Goal: Task Accomplishment & Management: Use online tool/utility

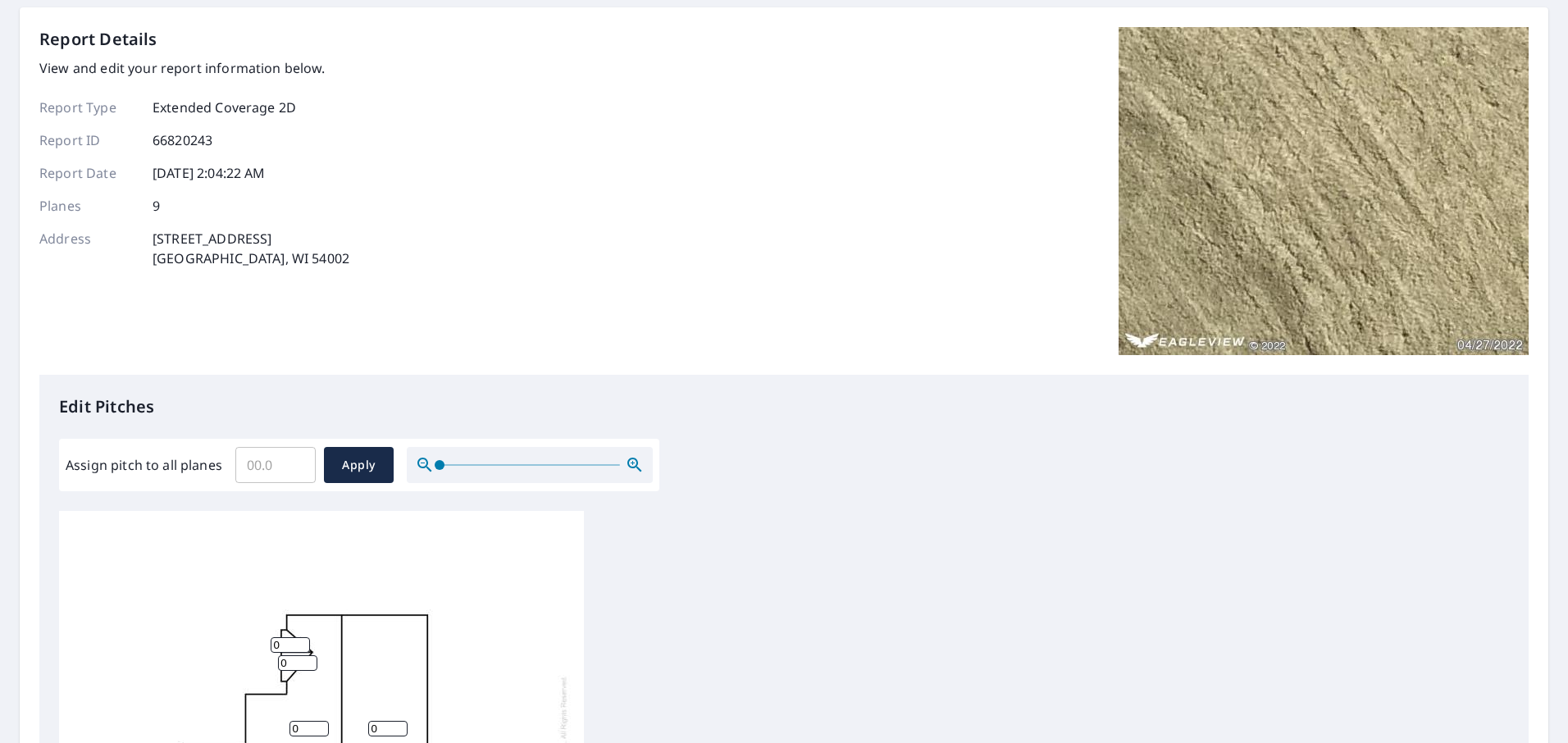
scroll to position [164, 0]
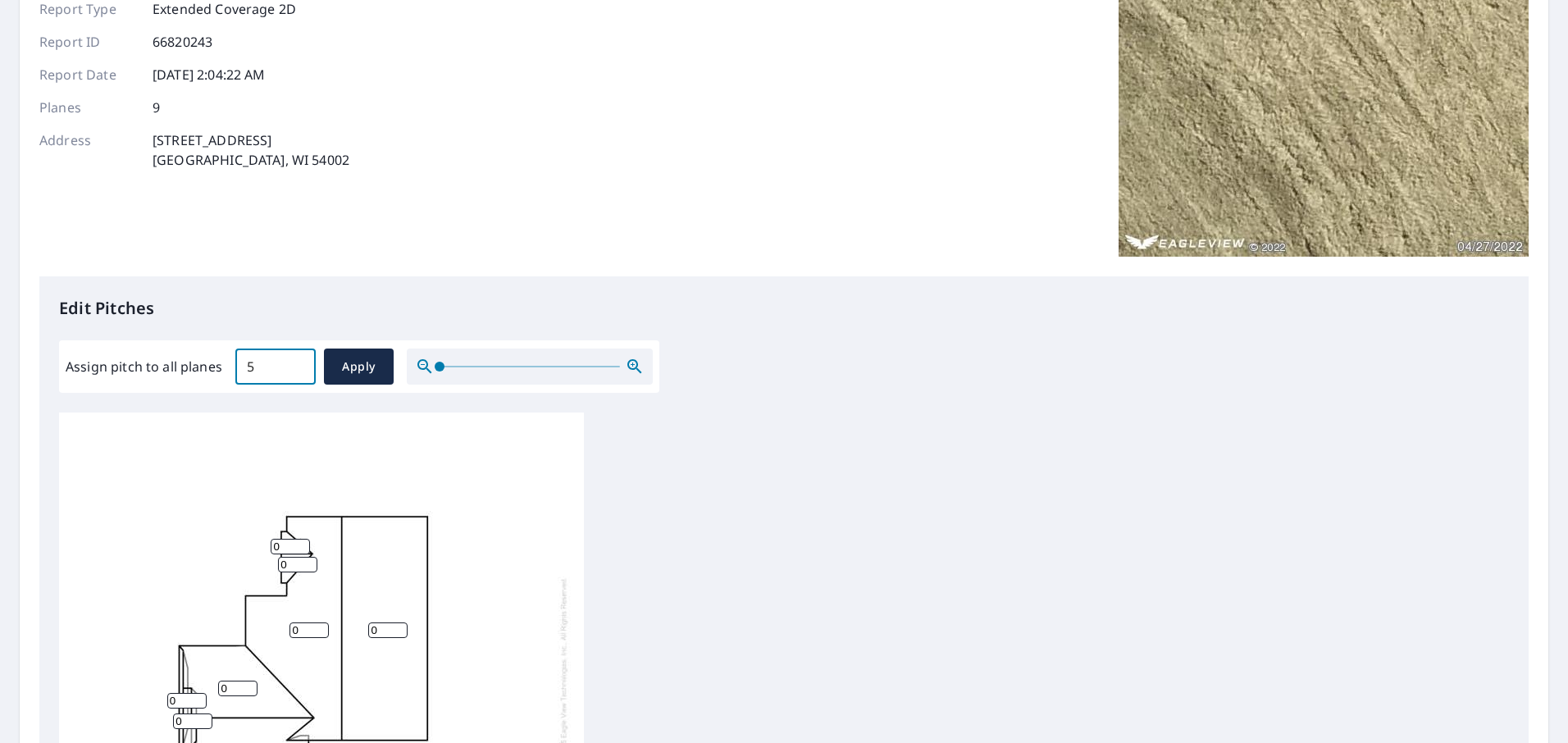
type input "5"
click at [297, 362] on input "5" at bounding box center [276, 367] width 80 height 46
click at [352, 362] on span "Apply" at bounding box center [359, 367] width 43 height 20
type input "5"
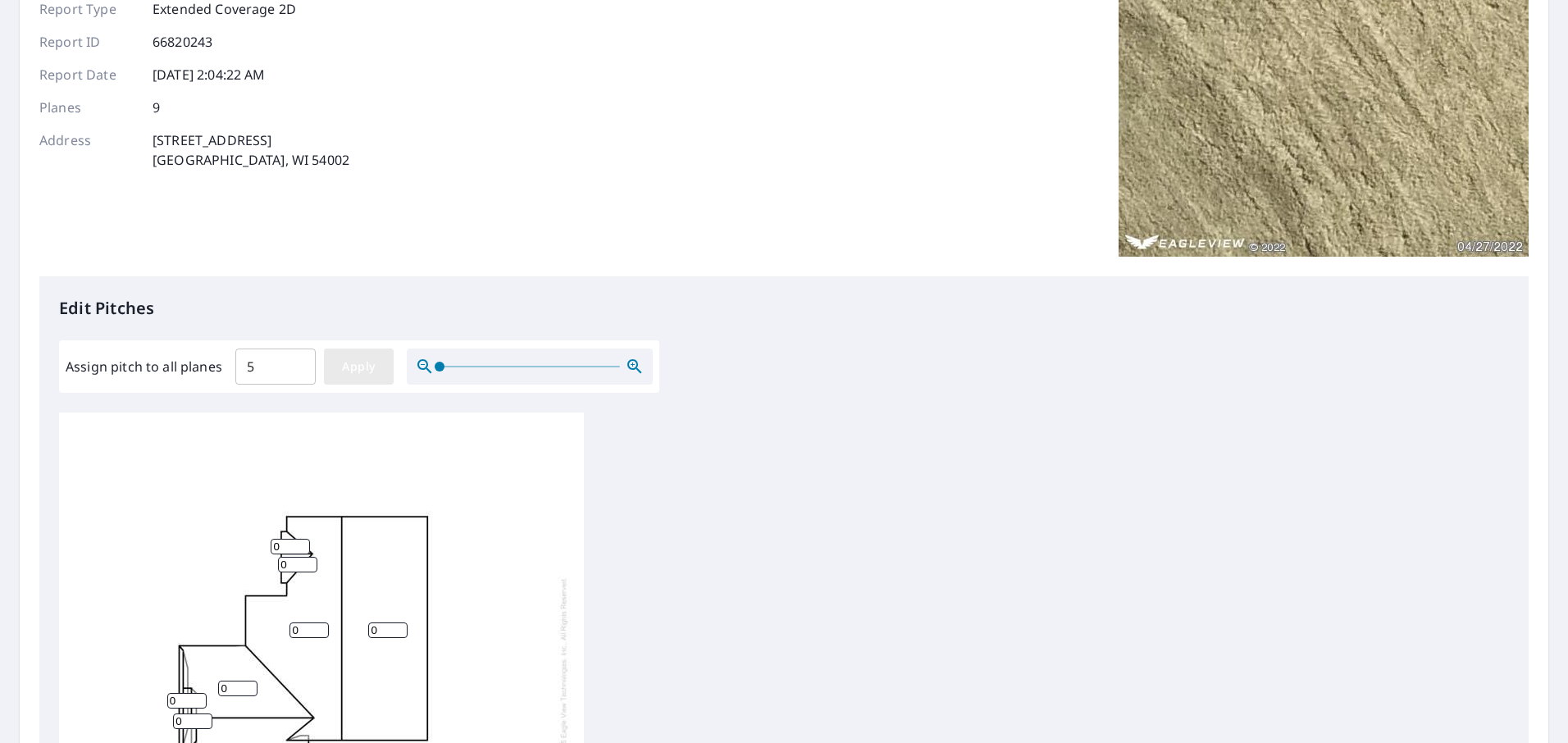
type input "5"
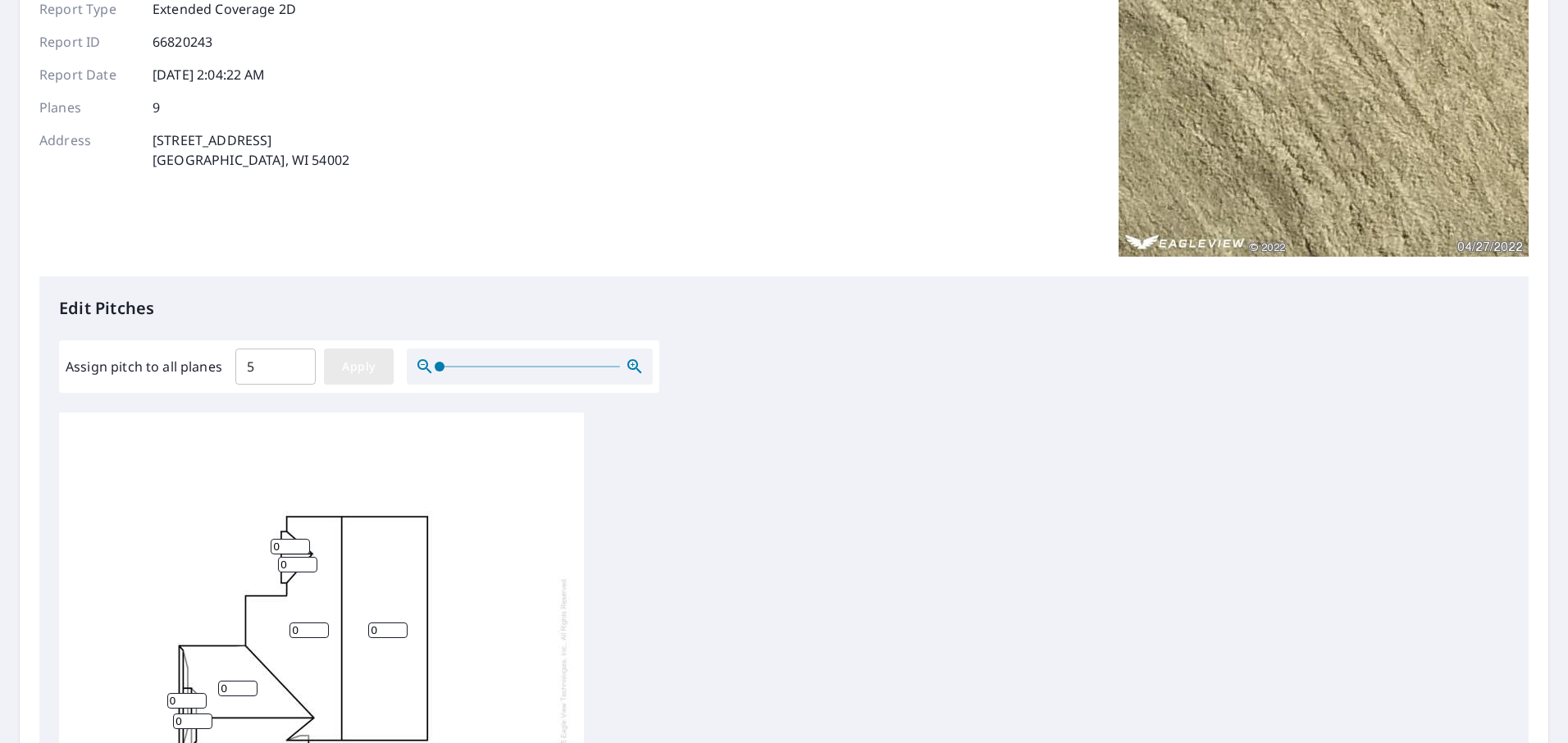
type input "5"
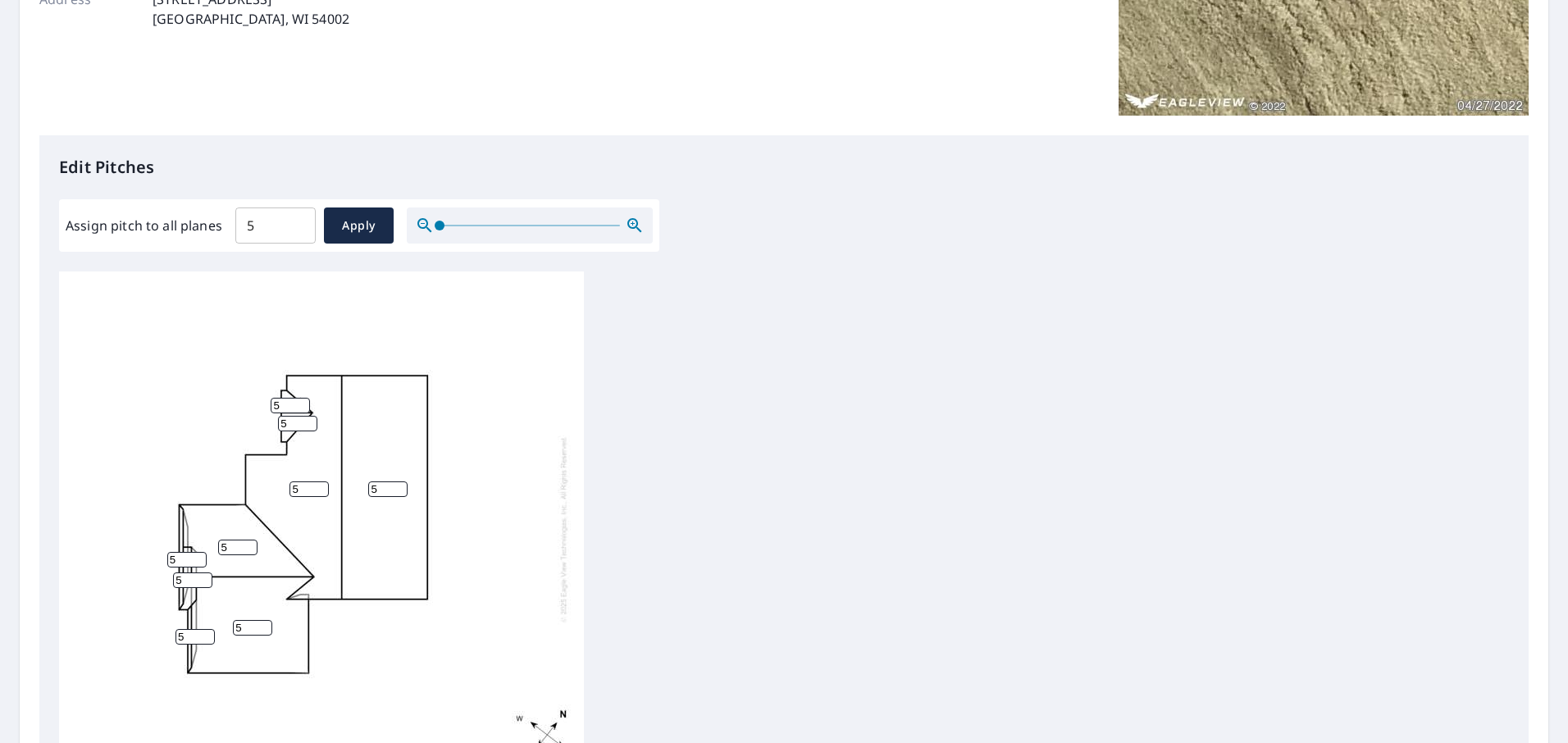
scroll to position [328, 0]
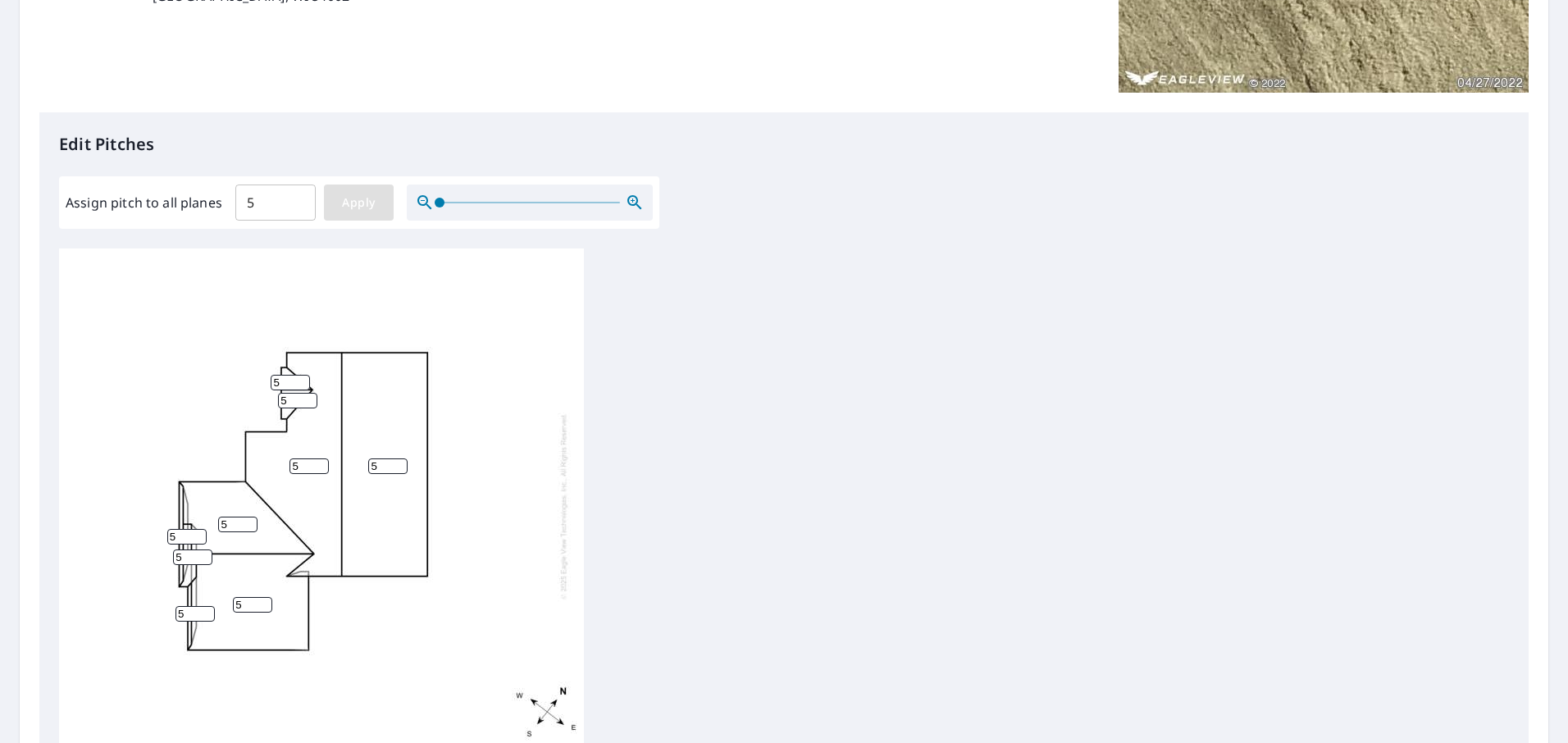
click at [360, 202] on span "Apply" at bounding box center [359, 202] width 43 height 20
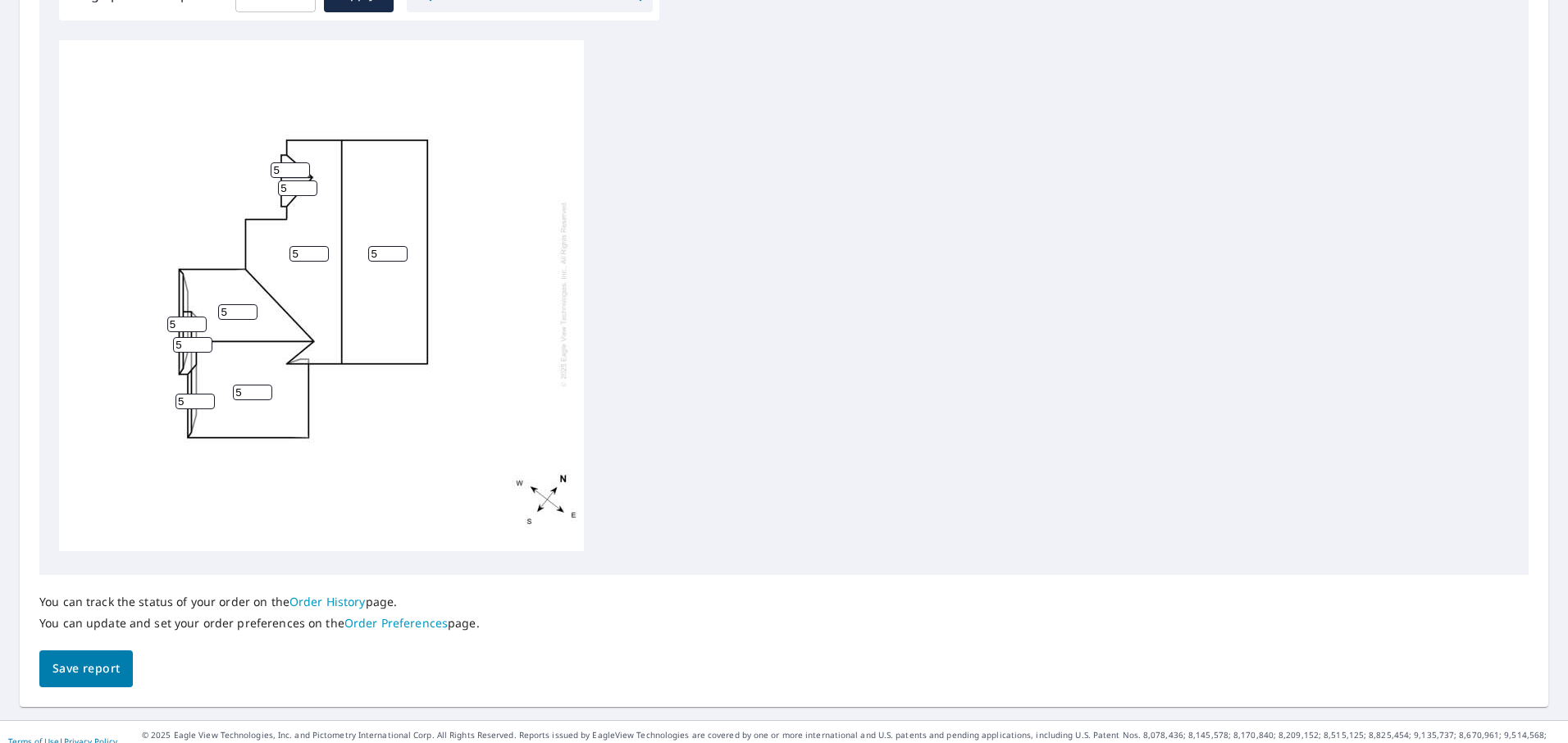
scroll to position [555, 0]
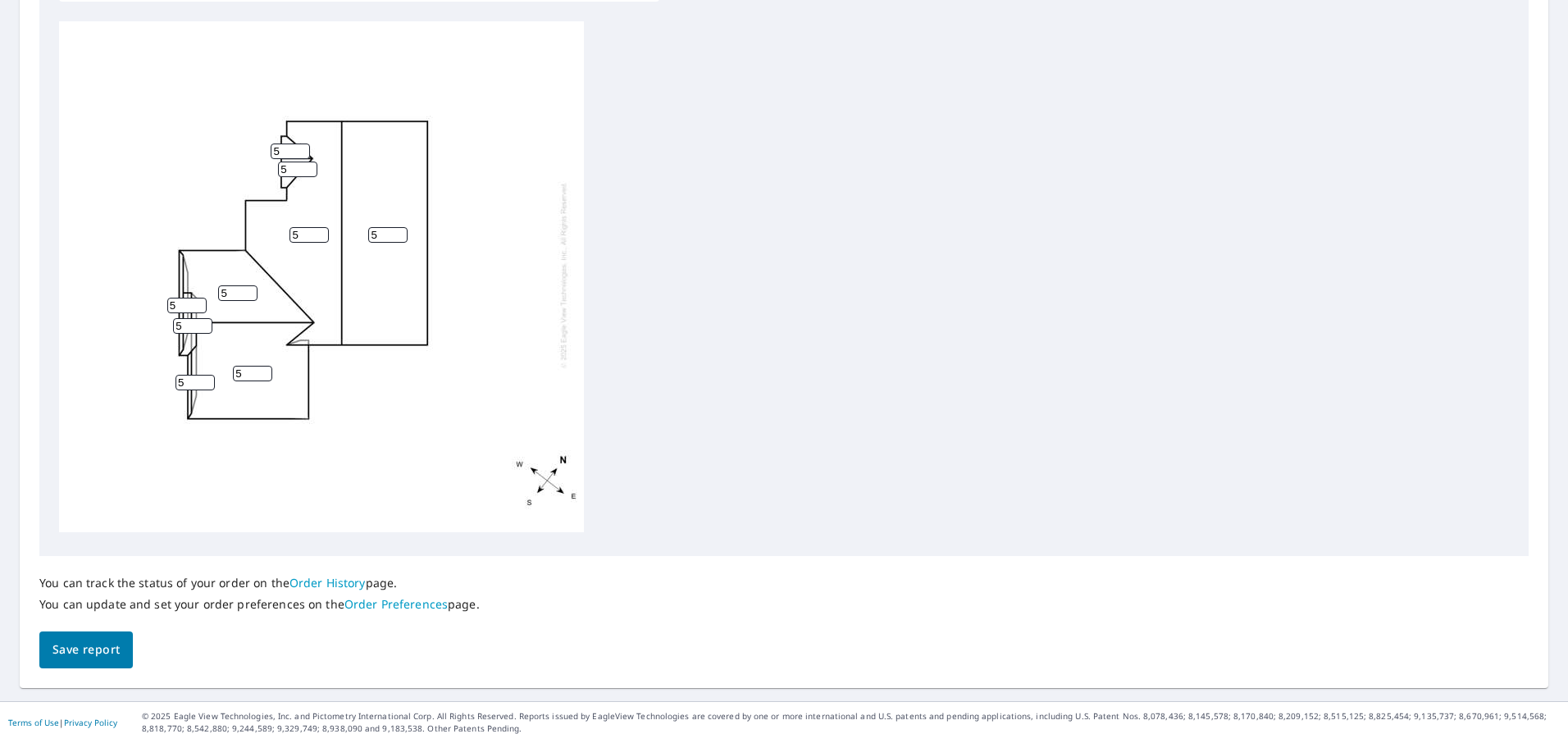
click at [105, 640] on span "Save report" at bounding box center [86, 650] width 67 height 20
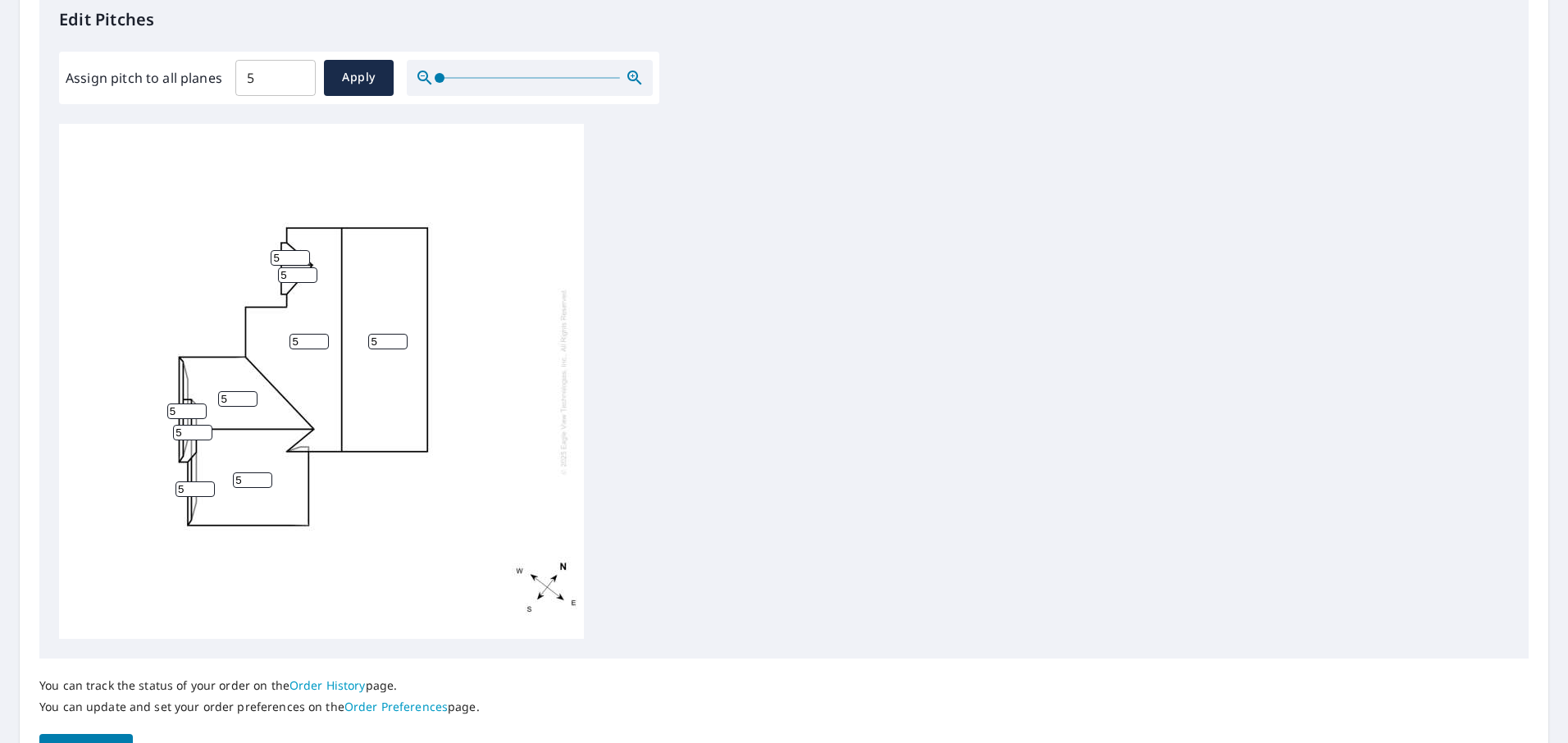
scroll to position [614, 0]
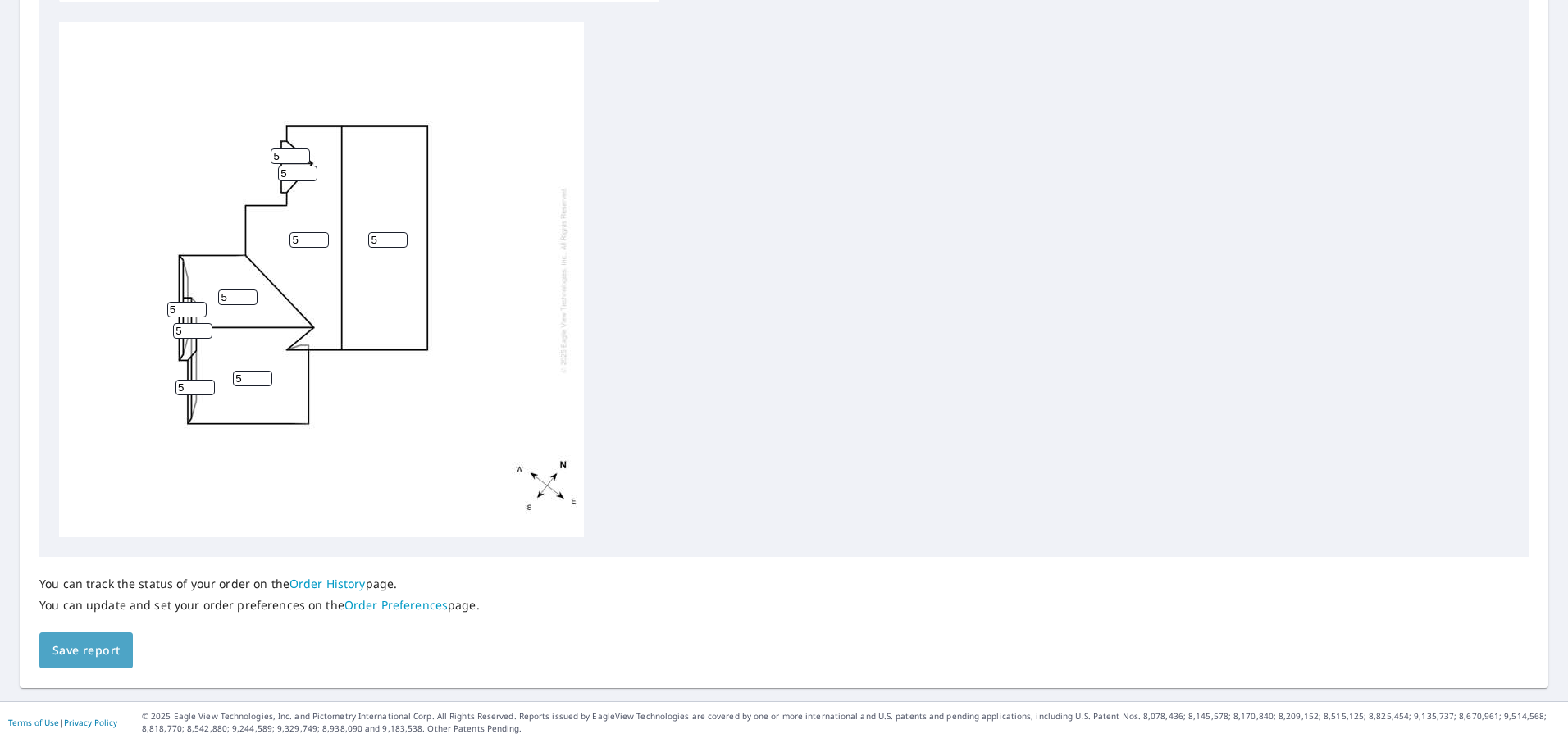
click at [93, 654] on span "Save report" at bounding box center [86, 651] width 67 height 20
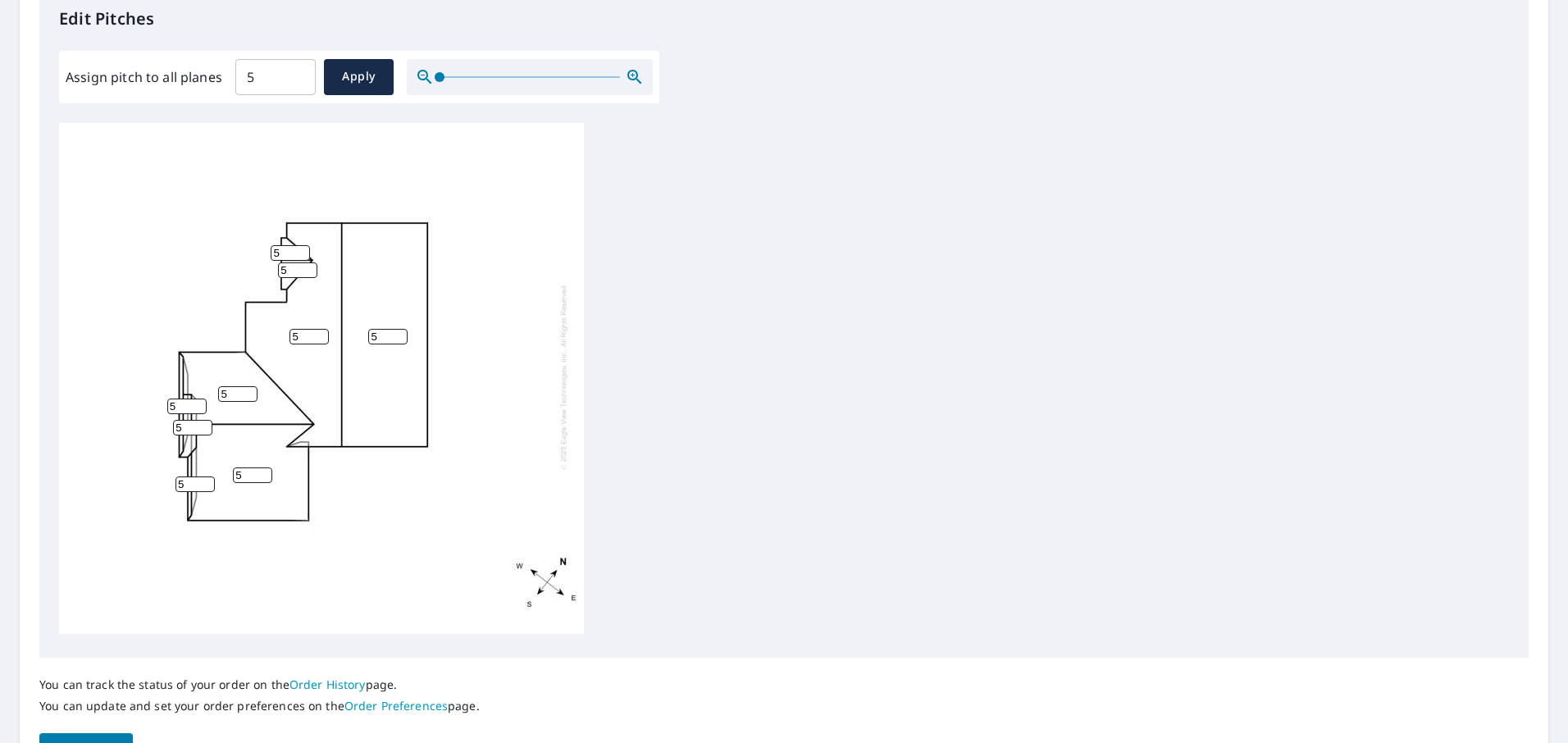
scroll to position [574, 0]
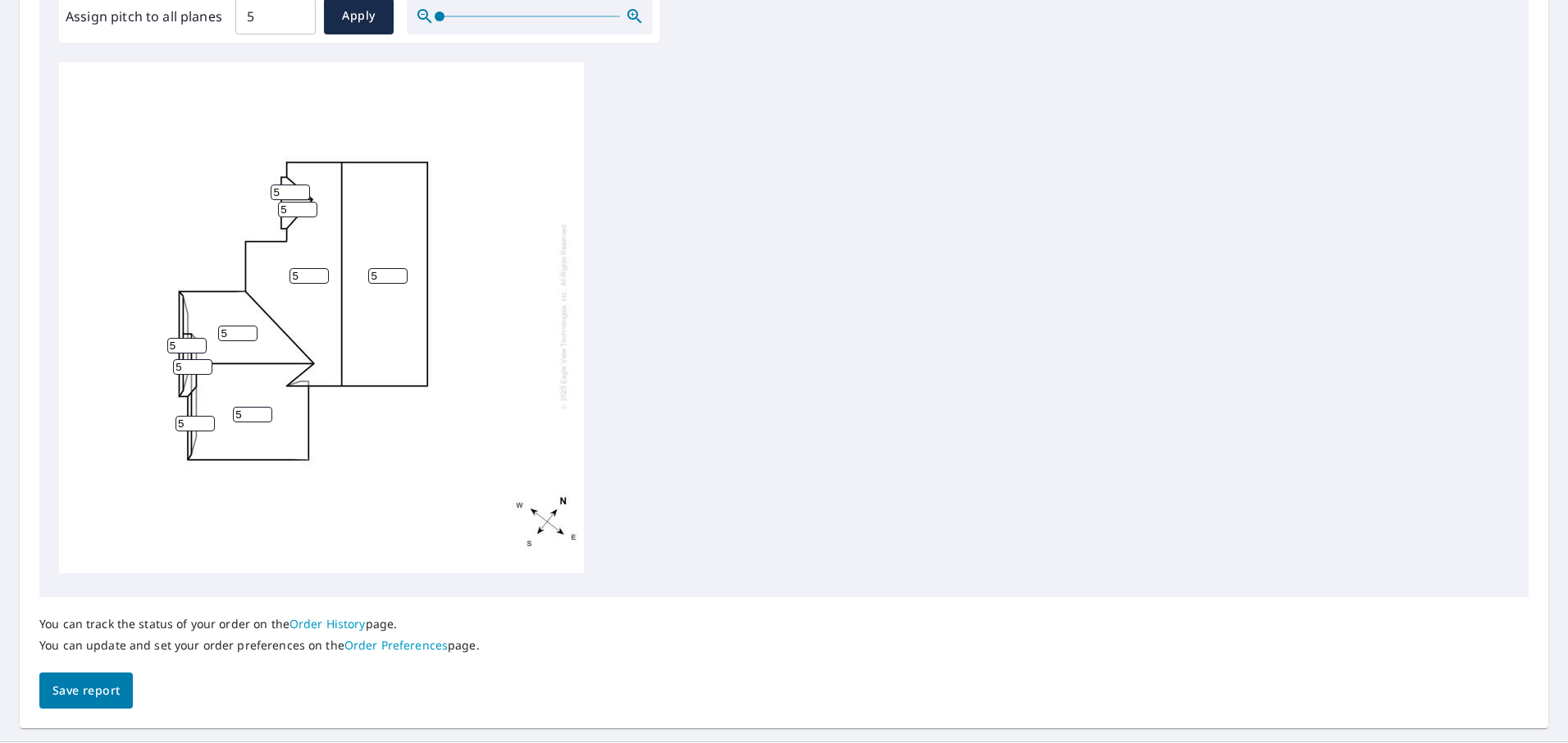
drag, startPoint x: 707, startPoint y: 577, endPoint x: 943, endPoint y: 540, distance: 238.9
click at [943, 540] on div "5 5 5 5 5 5 5 5 5" at bounding box center [784, 319] width 1450 height 515
click at [957, 453] on div "5 5 5 5 5 5 5 5 5" at bounding box center [784, 319] width 1450 height 515
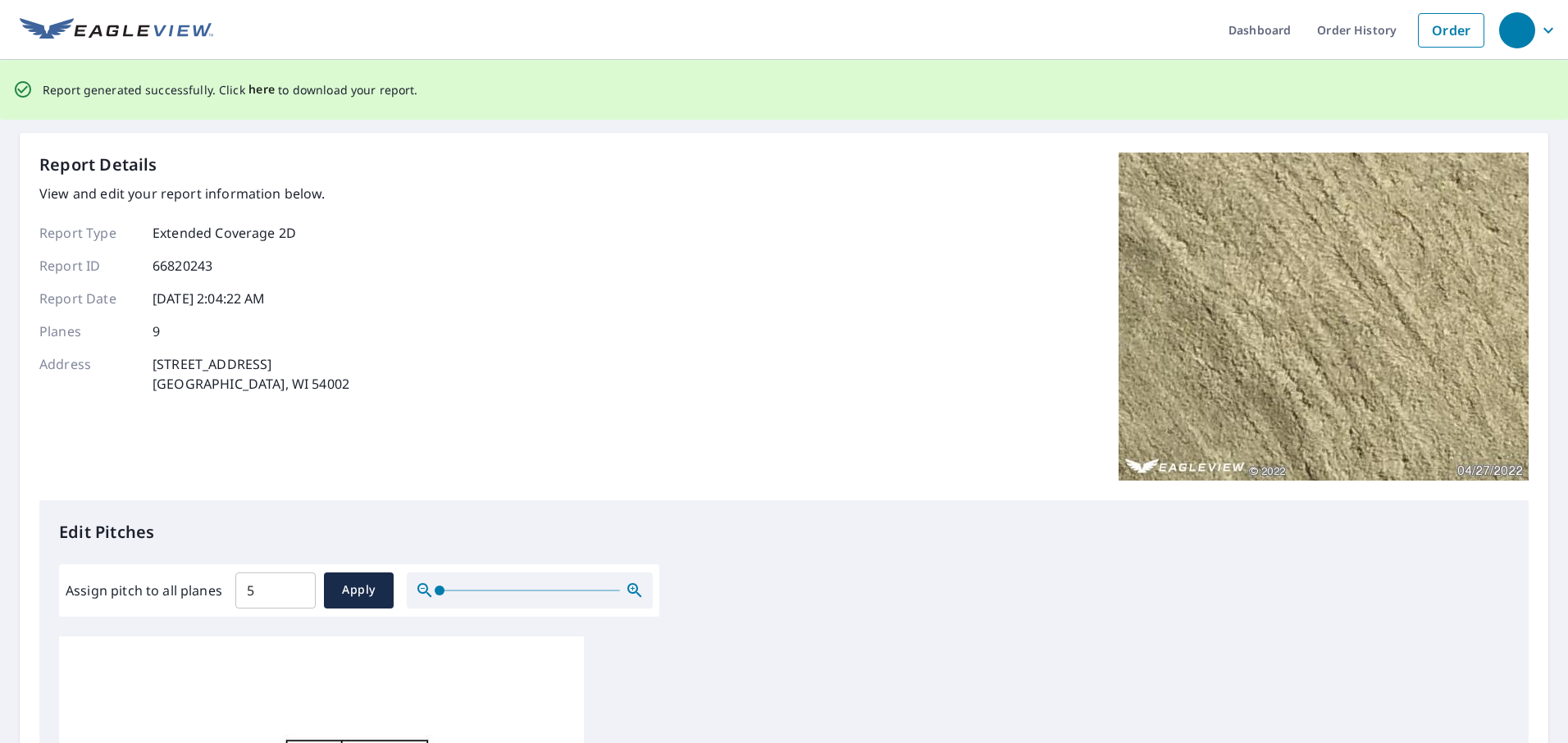
click at [260, 85] on span "here" at bounding box center [262, 90] width 27 height 20
